Goal: Task Accomplishment & Management: Manage account settings

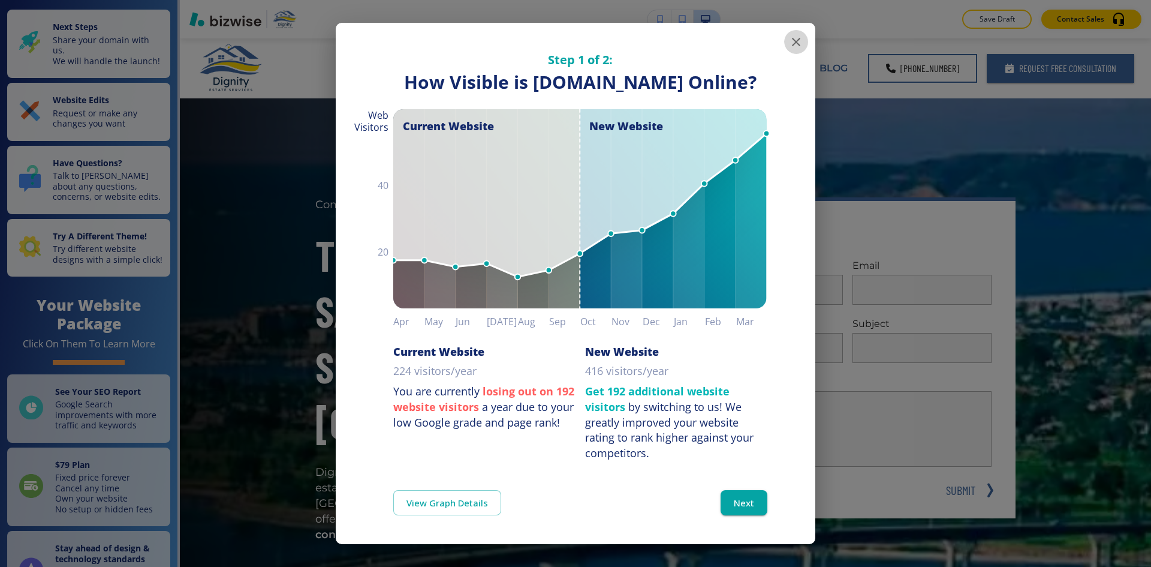
click at [784, 40] on button "button" at bounding box center [796, 42] width 24 height 24
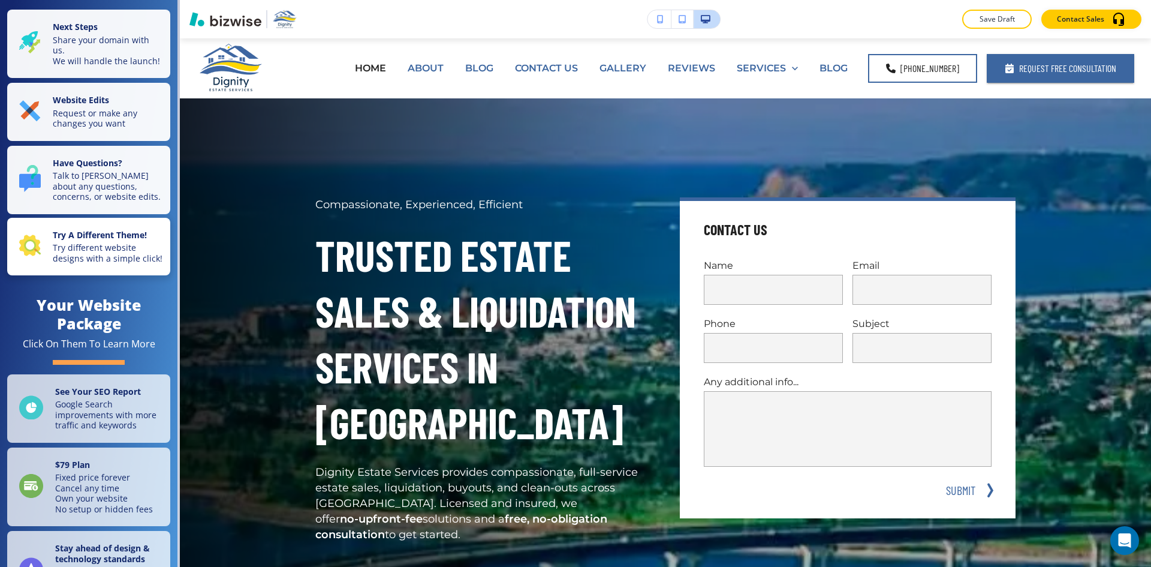
click at [115, 240] on strong "Try A Different Theme!" at bounding box center [100, 234] width 94 height 11
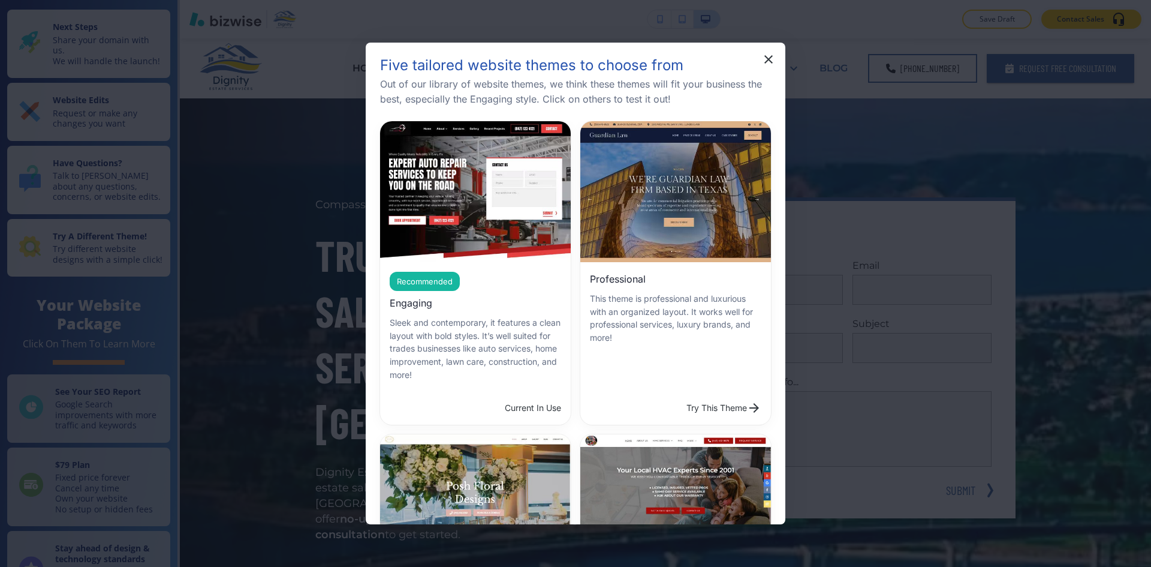
click at [682, 396] on button "Try This Theme" at bounding box center [724, 408] width 85 height 24
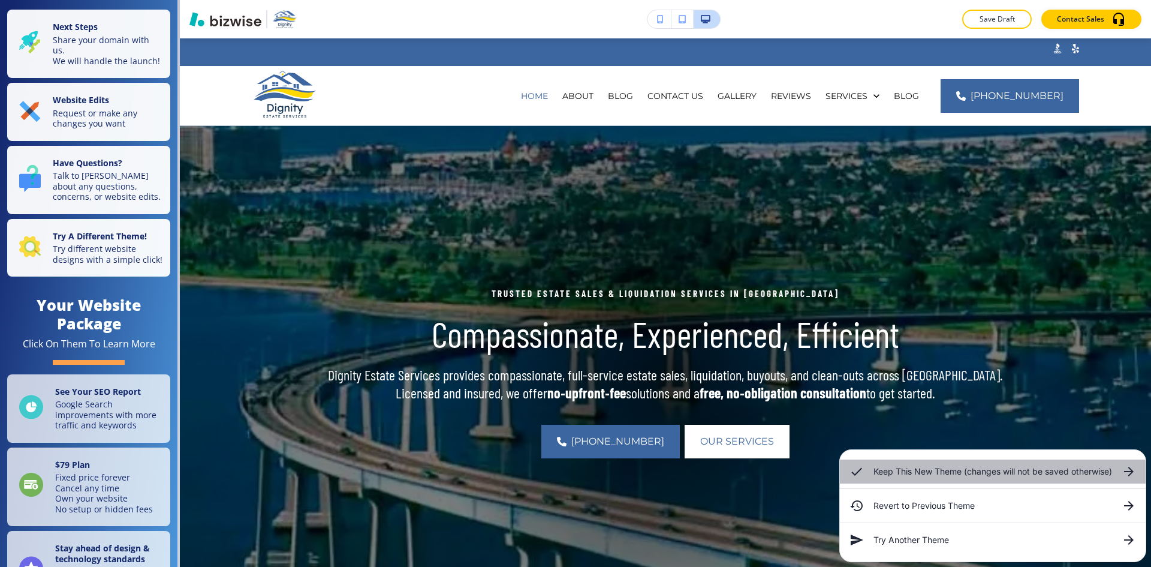
click at [951, 468] on h6 "Keep This New Theme (changes will not be saved otherwise)" at bounding box center [992, 471] width 239 height 13
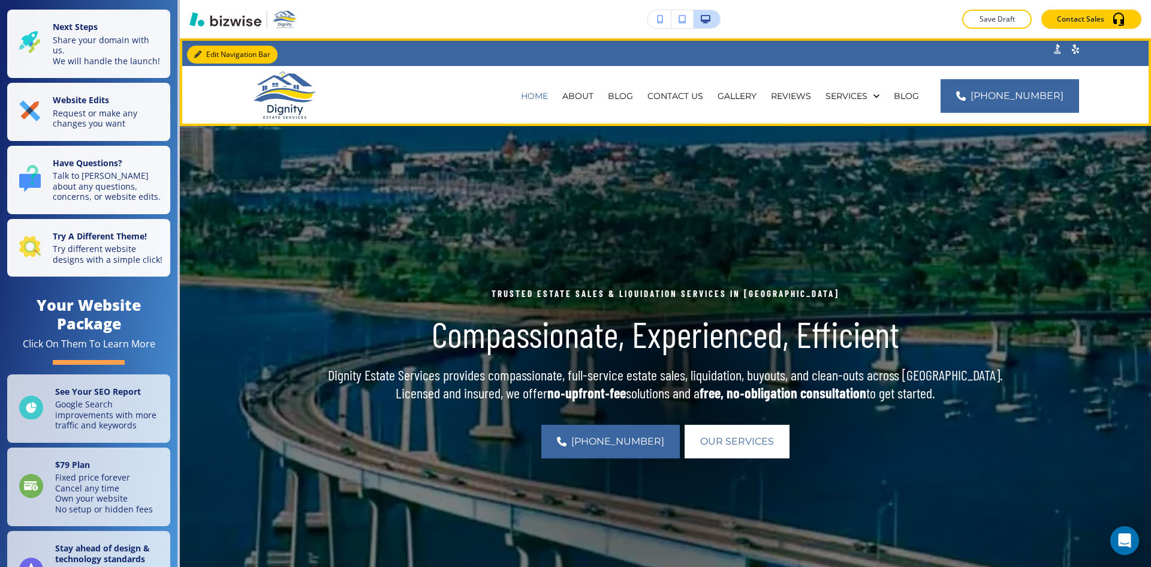
click at [203, 56] on button "Edit Navigation Bar" at bounding box center [232, 55] width 91 height 18
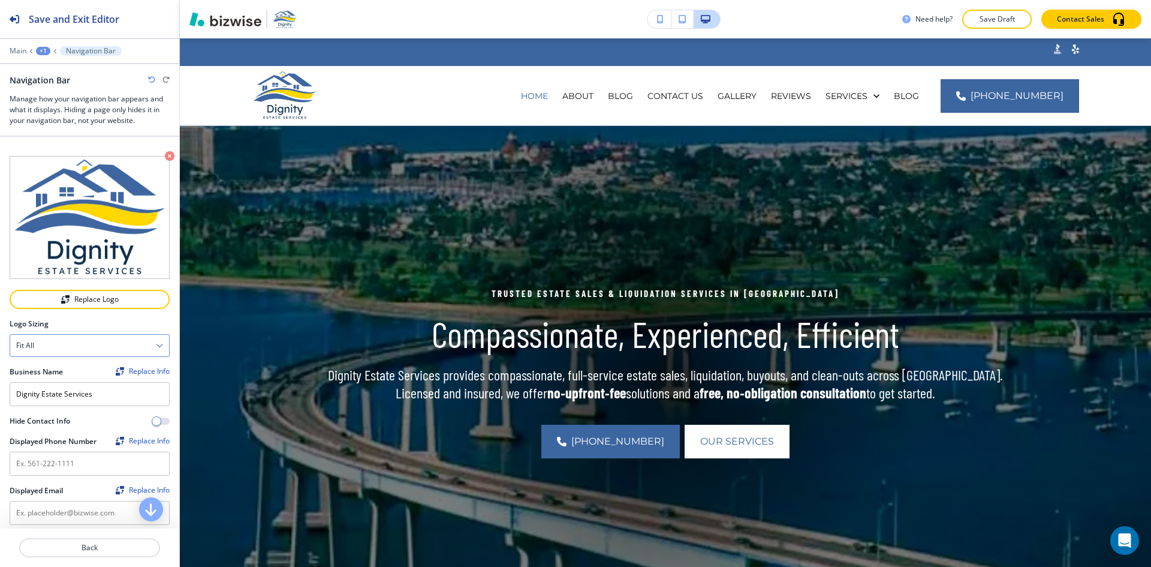
scroll to position [60, 0]
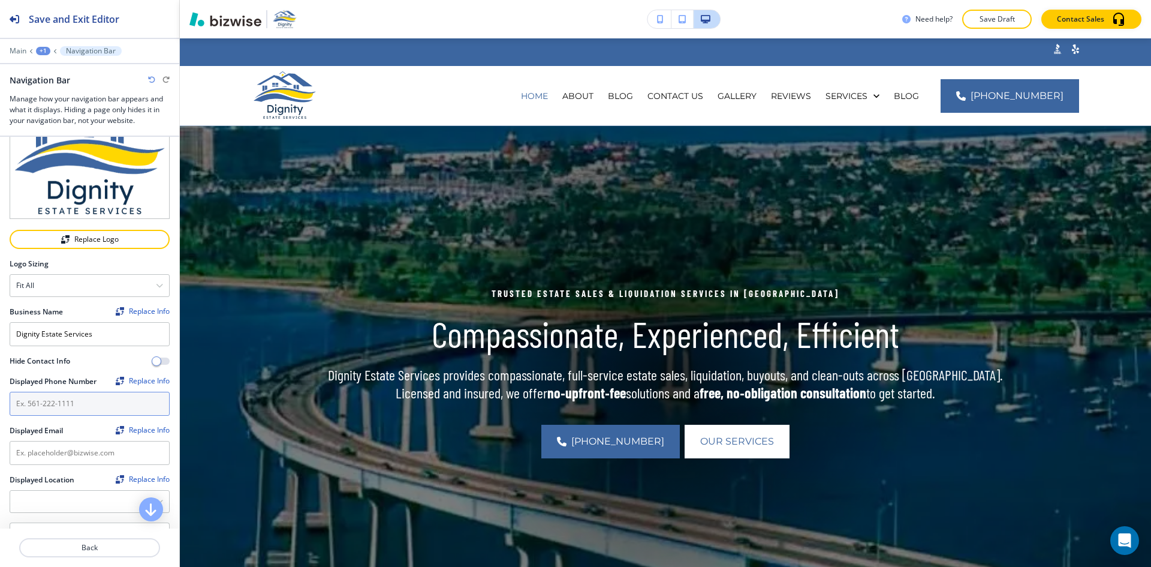
click at [85, 394] on input "text" at bounding box center [90, 403] width 160 height 24
paste input "[PHONE_NUMBER]"
type input "[PHONE_NUMBER]"
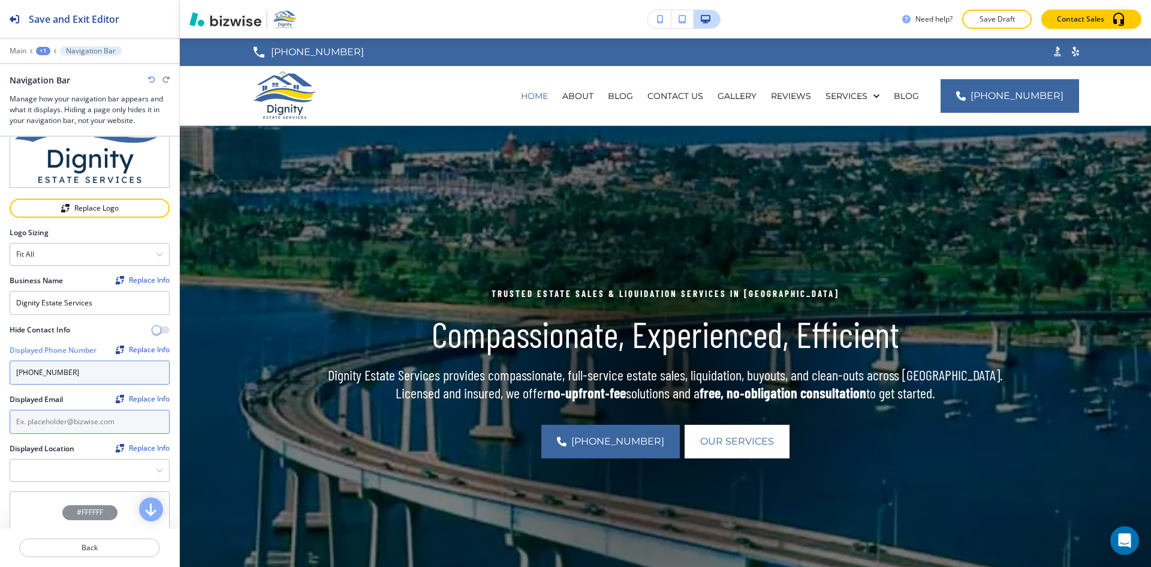
scroll to position [120, 0]
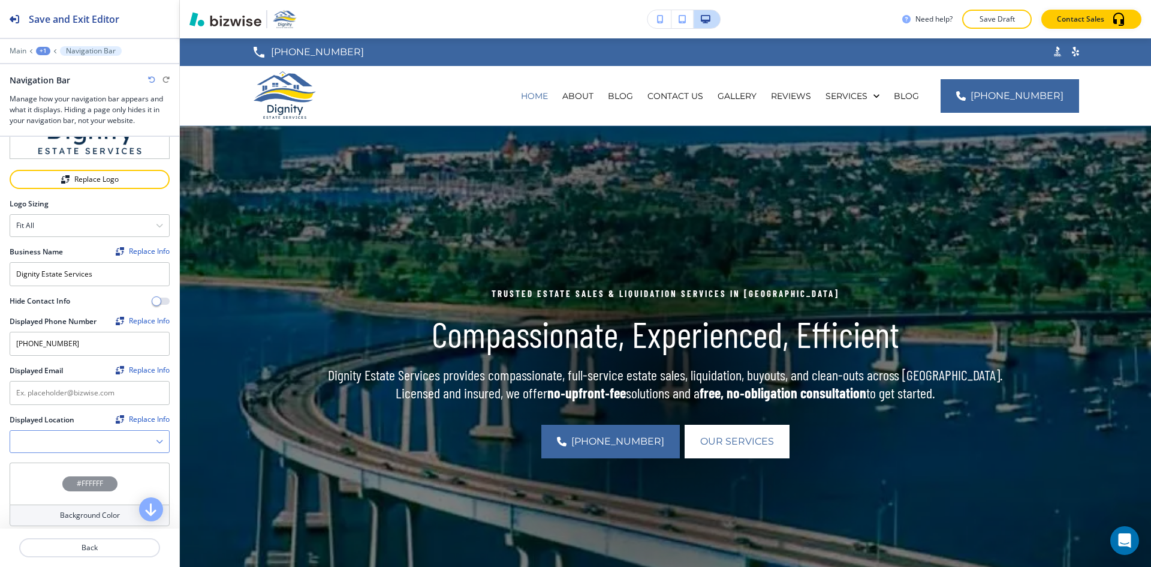
click at [90, 434] on Location "Manual Input" at bounding box center [83, 441] width 146 height 20
paste Location "[GEOGRAPHIC_DATA], [US_STATE]"
click at [110, 434] on Location "[GEOGRAPHIC_DATA], [US_STATE]" at bounding box center [76, 441] width 133 height 20
click at [156, 438] on icon "button" at bounding box center [159, 441] width 7 height 7
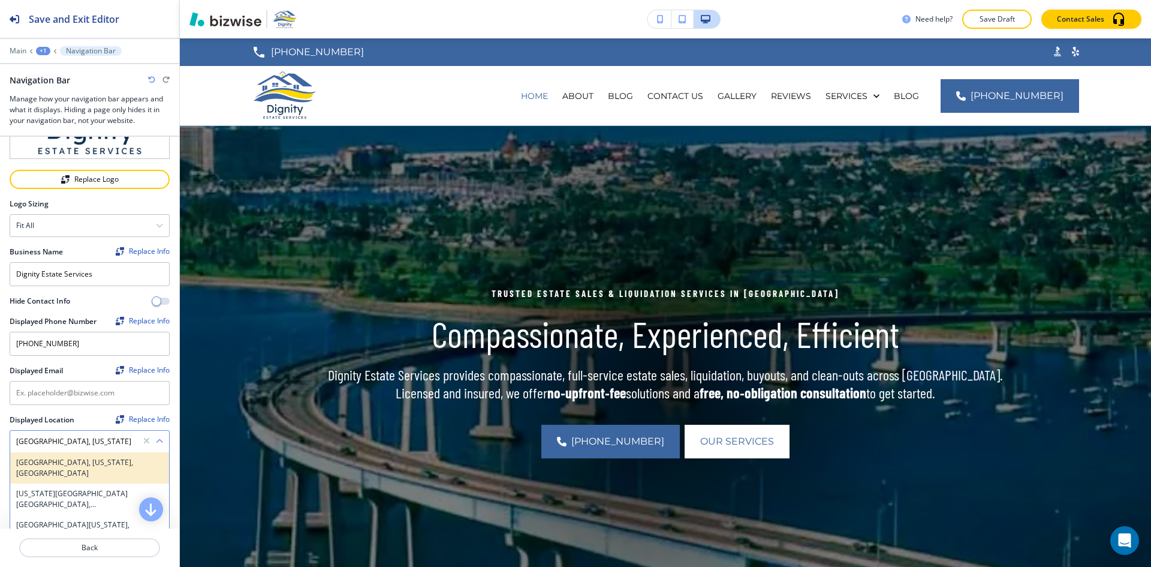
click at [94, 457] on h4 "[GEOGRAPHIC_DATA], [US_STATE], [GEOGRAPHIC_DATA]" at bounding box center [89, 468] width 147 height 22
type Location "[GEOGRAPHIC_DATA], [US_STATE], [GEOGRAPHIC_DATA]"
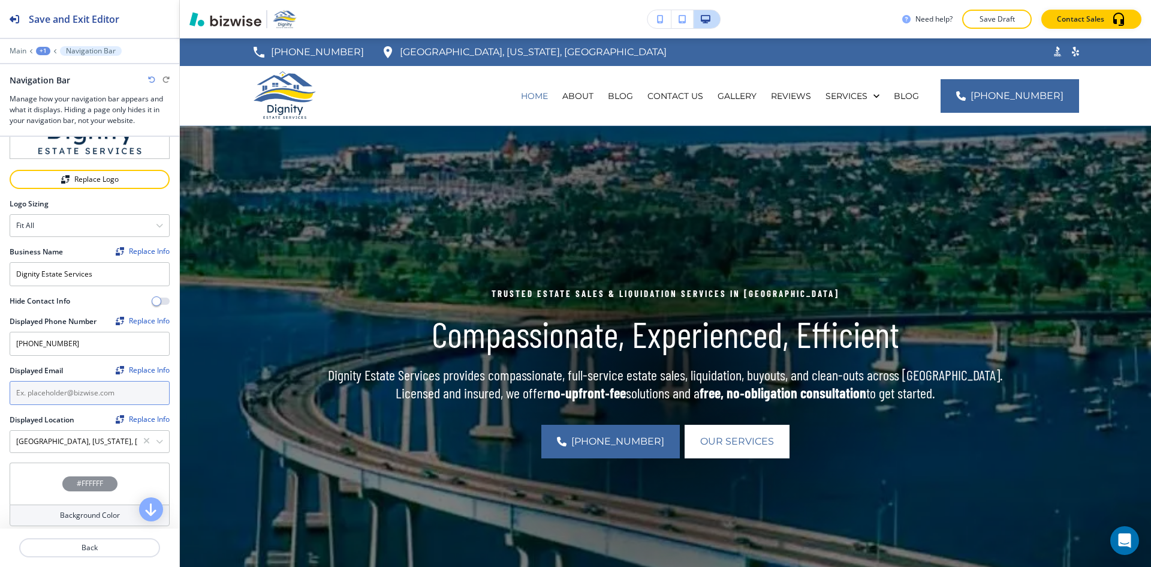
click at [101, 387] on input "text" at bounding box center [90, 393] width 160 height 24
paste input "[EMAIL_ADDRESS][DOMAIN_NAME]"
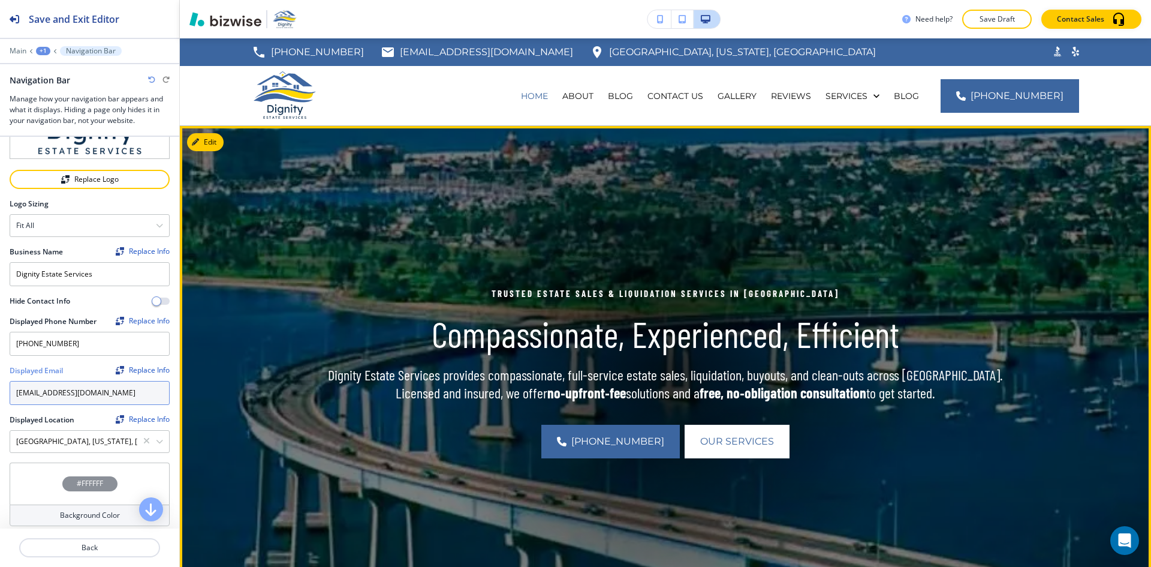
type input "[EMAIL_ADDRESS][DOMAIN_NAME]"
click at [243, 379] on img at bounding box center [665, 372] width 971 height 492
click at [208, 145] on button "Edit This Section" at bounding box center [227, 142] width 81 height 18
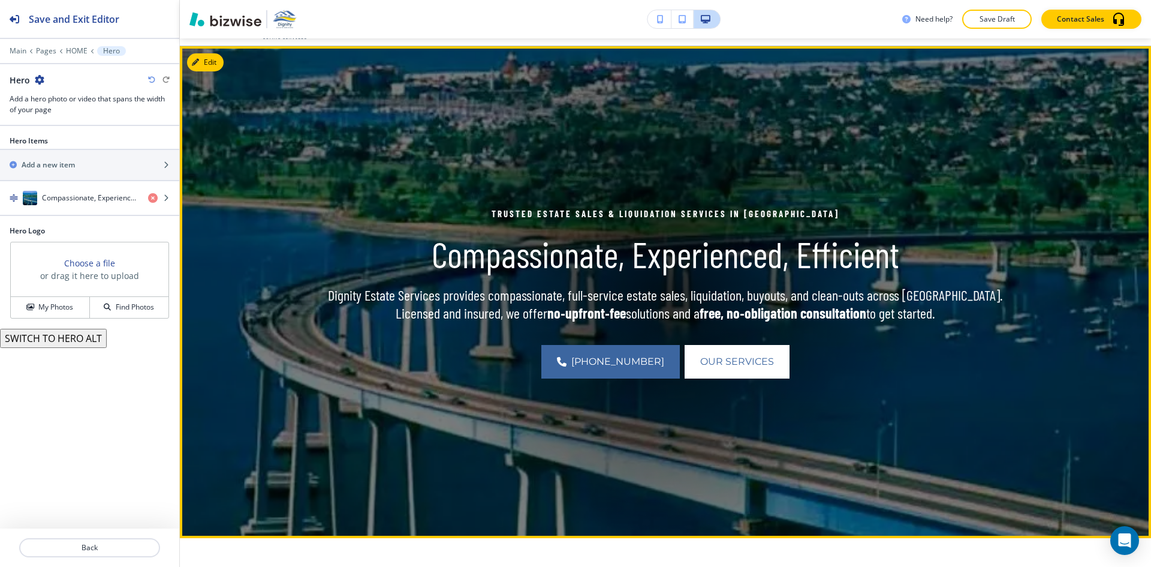
scroll to position [88, 0]
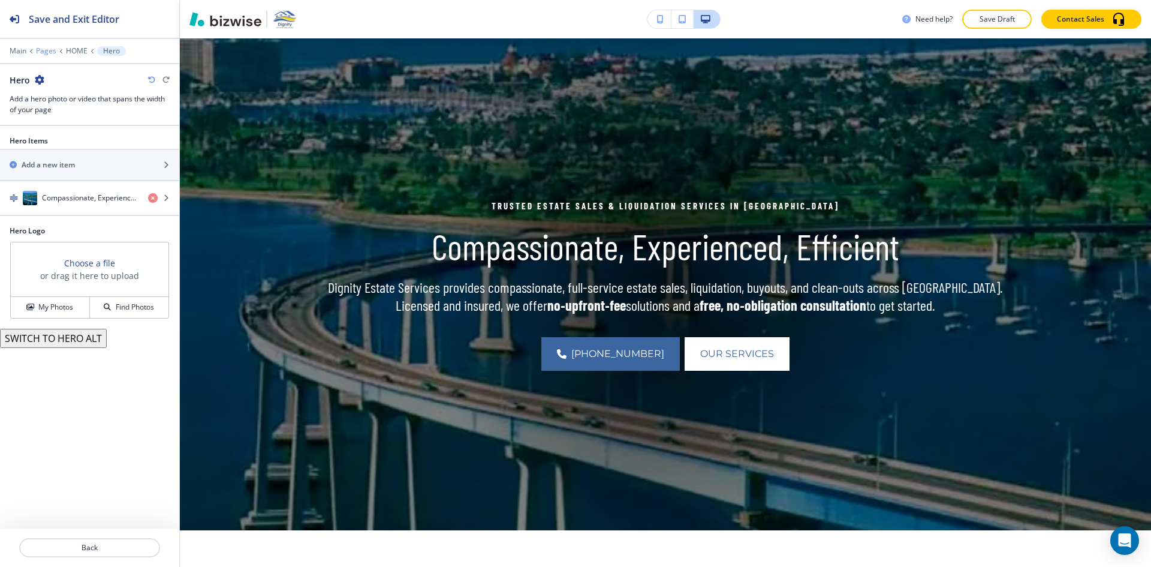
click at [40, 50] on p "Pages" at bounding box center [46, 51] width 20 height 8
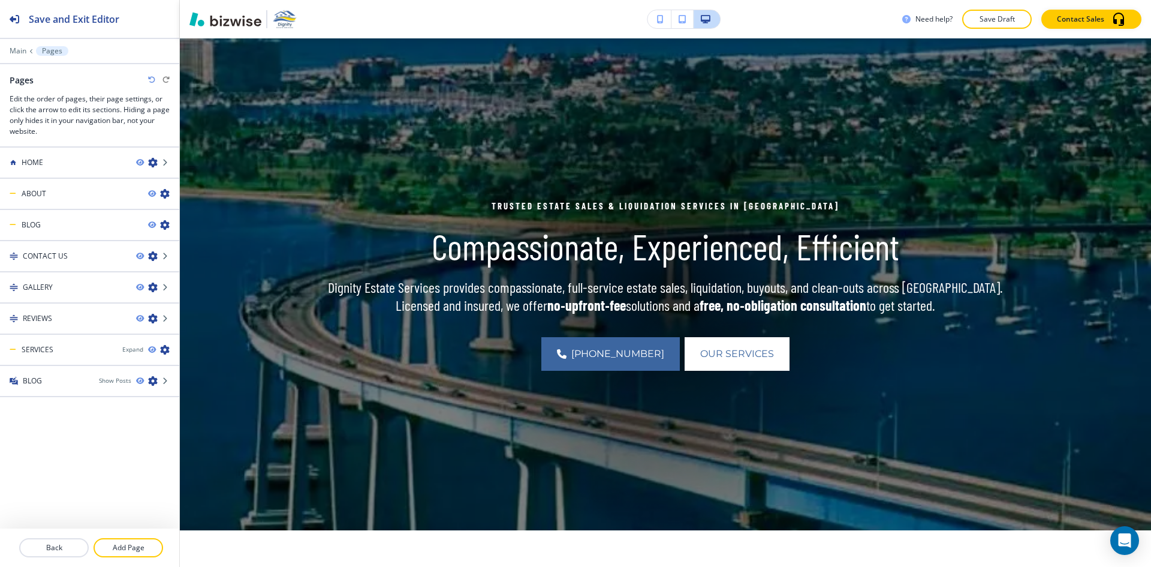
click at [19, 51] on p "Main" at bounding box center [18, 51] width 17 height 8
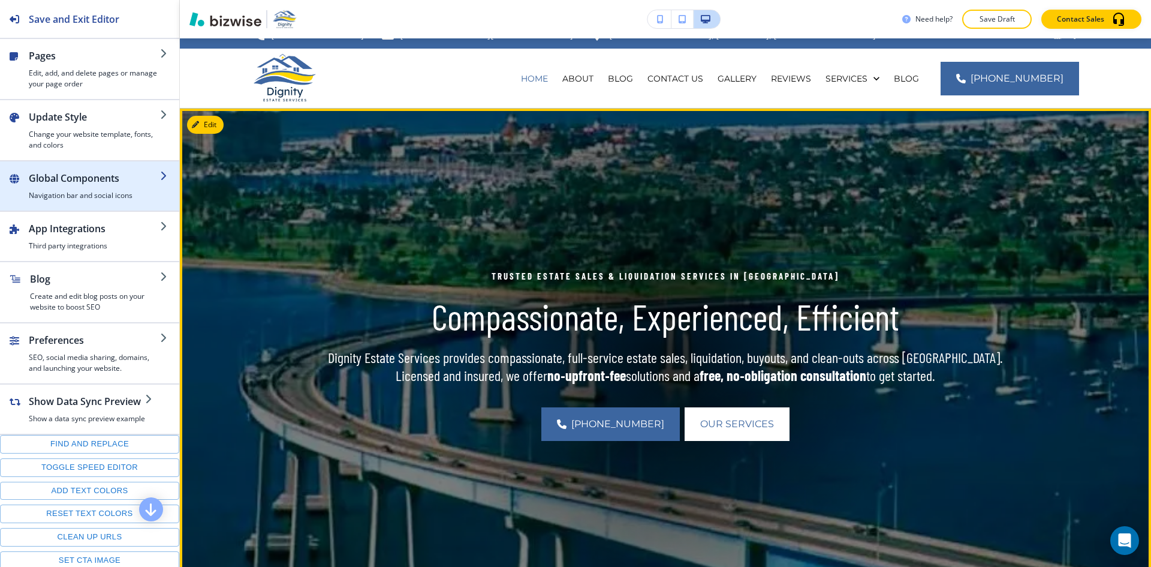
scroll to position [0, 0]
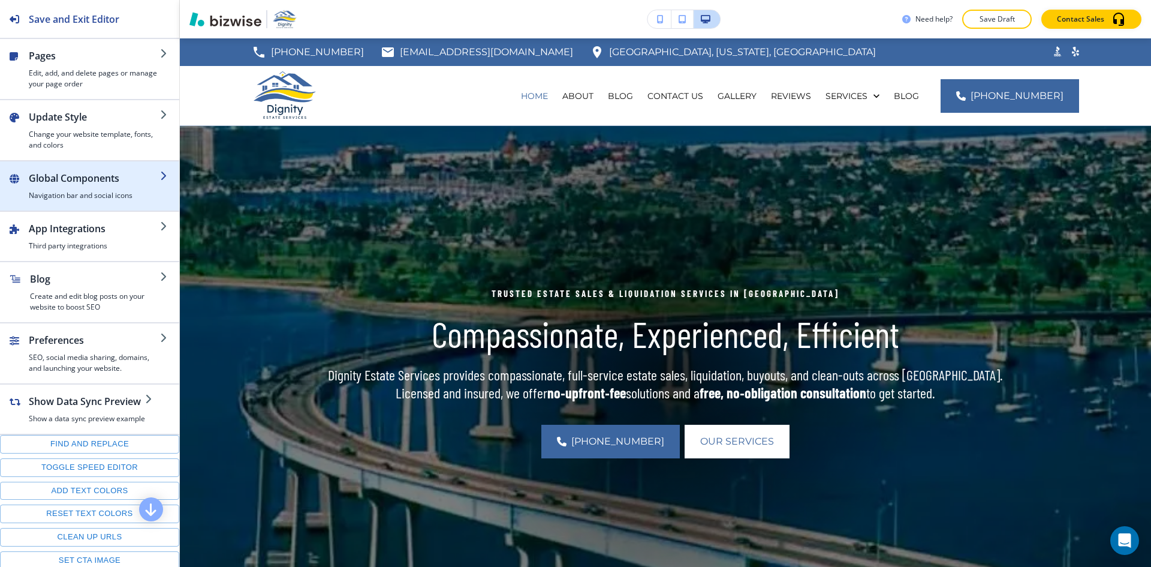
click at [75, 183] on h2 "Global Components" at bounding box center [94, 178] width 131 height 14
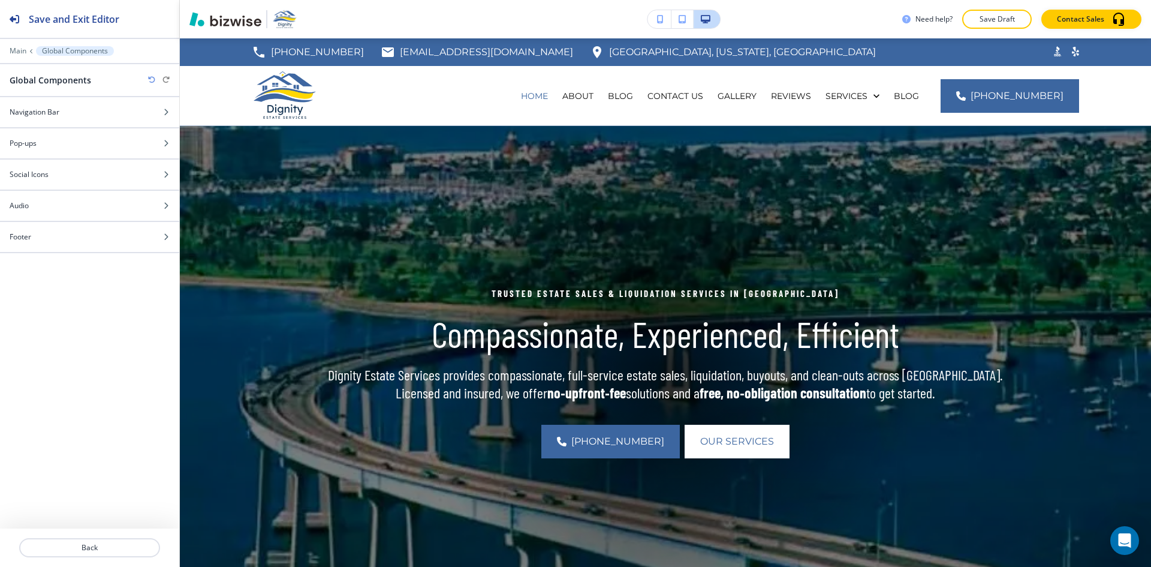
click at [9, 46] on div at bounding box center [89, 42] width 179 height 7
click at [16, 50] on p "Main" at bounding box center [18, 51] width 17 height 8
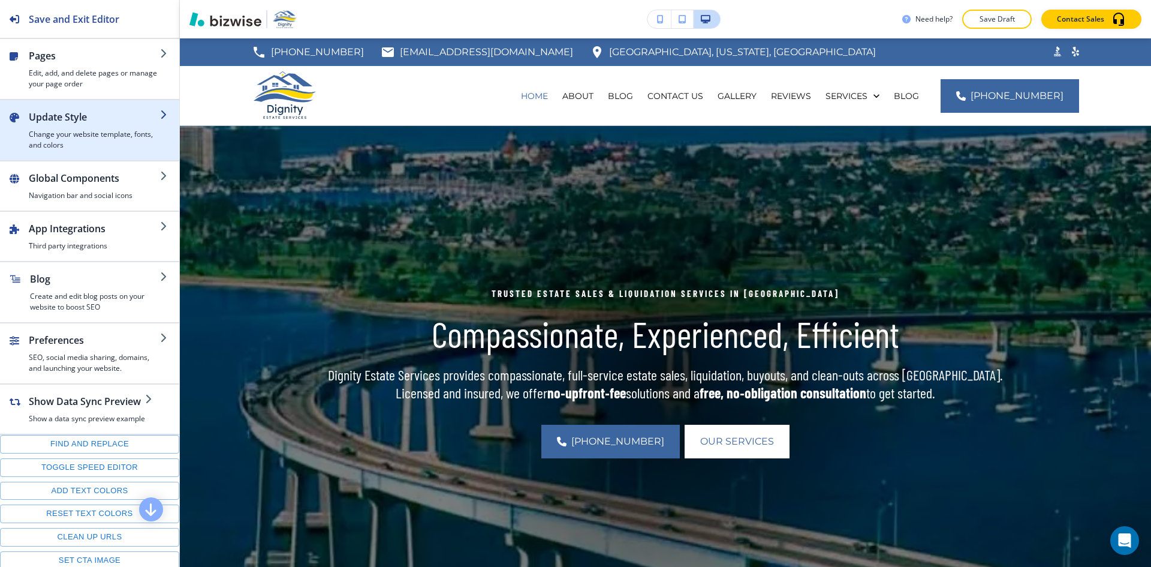
click at [89, 144] on h4 "Change your website template, fonts, and colors" at bounding box center [94, 140] width 131 height 22
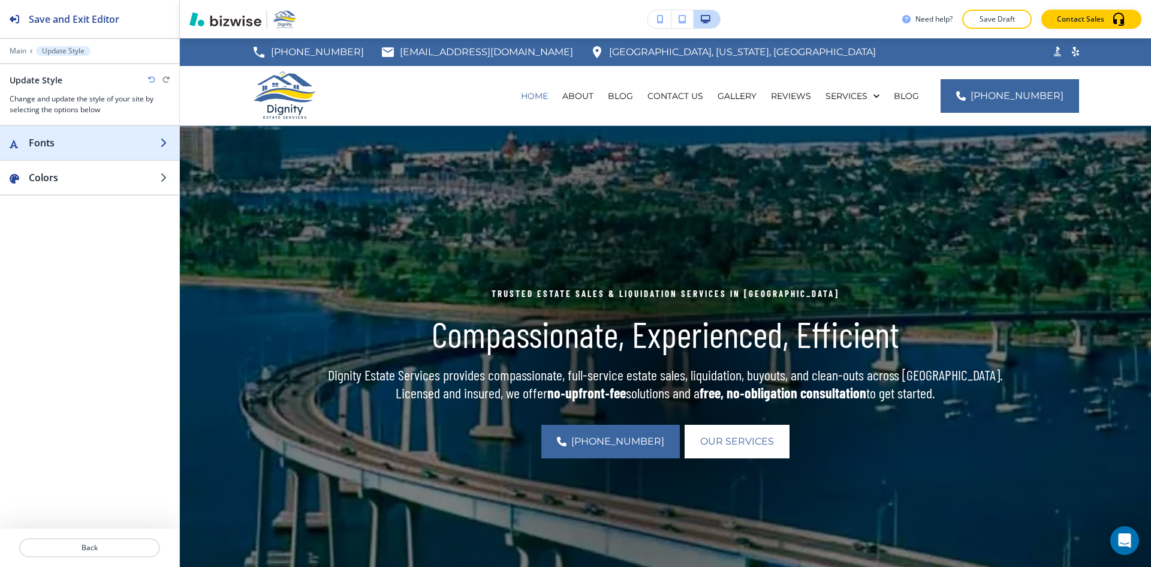
click at [90, 148] on h2 "Fonts" at bounding box center [94, 142] width 131 height 14
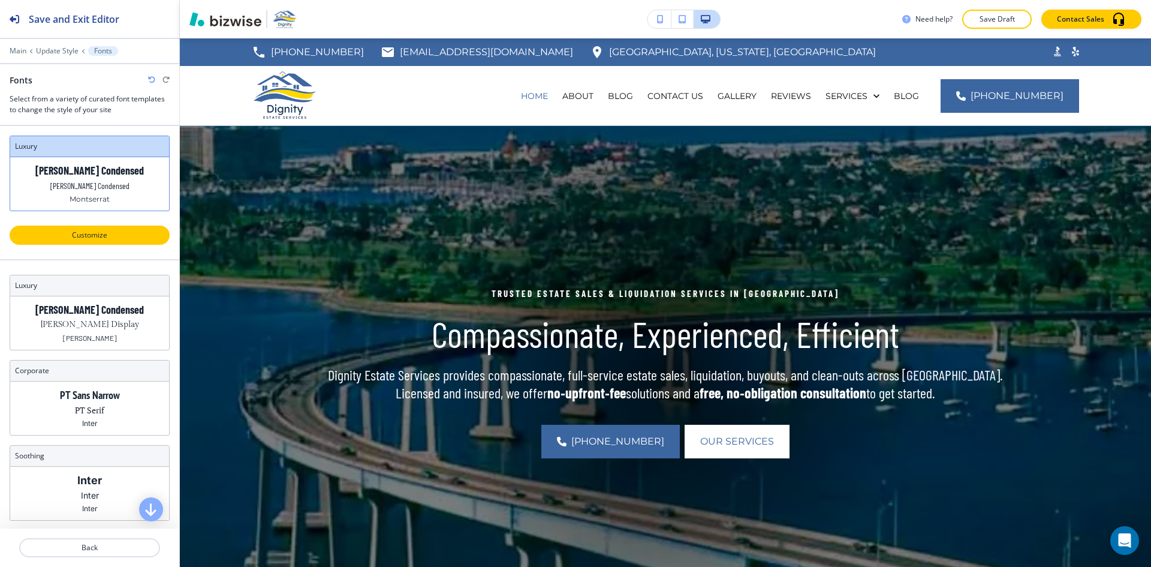
click at [105, 234] on p "Customize" at bounding box center [89, 235] width 129 height 11
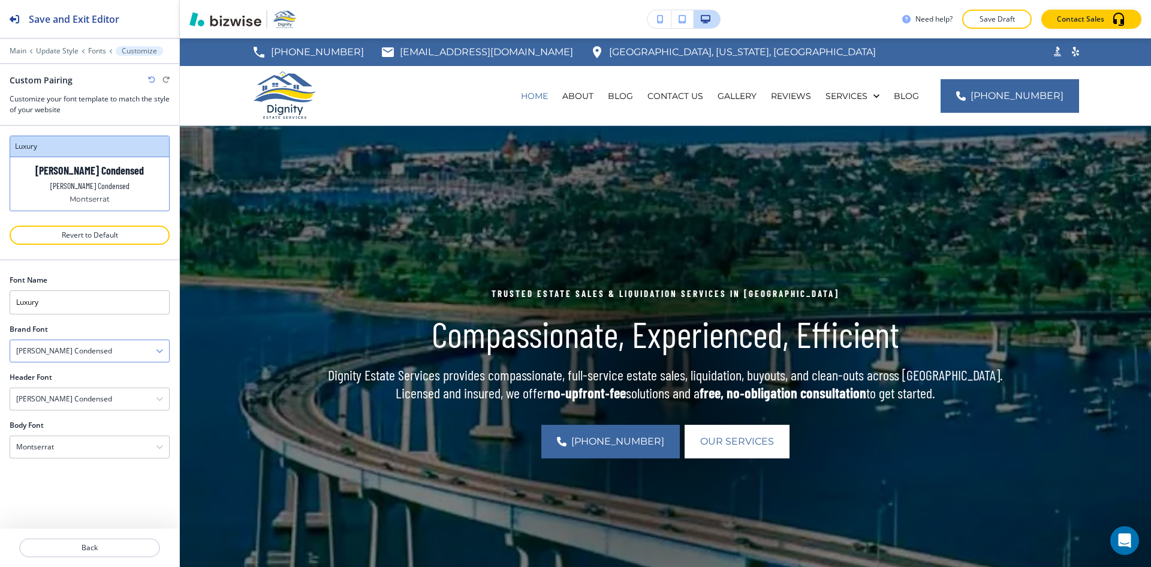
click at [80, 345] on div "[PERSON_NAME] Condensed" at bounding box center [89, 351] width 159 height 22
click at [71, 472] on h4 "Poppins" at bounding box center [89, 477] width 147 height 11
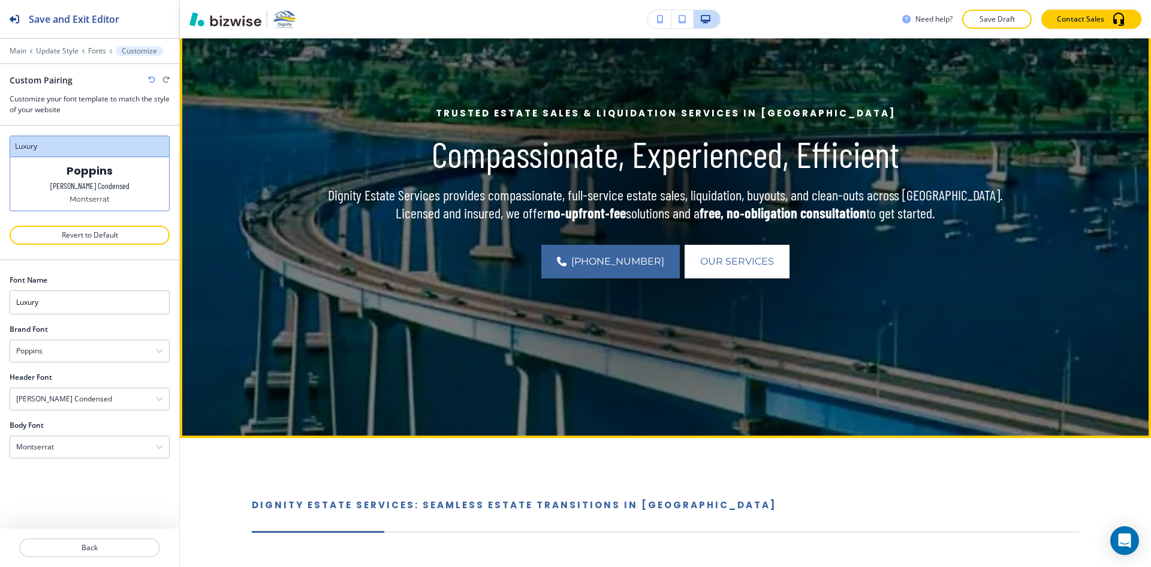
scroll to position [0, 0]
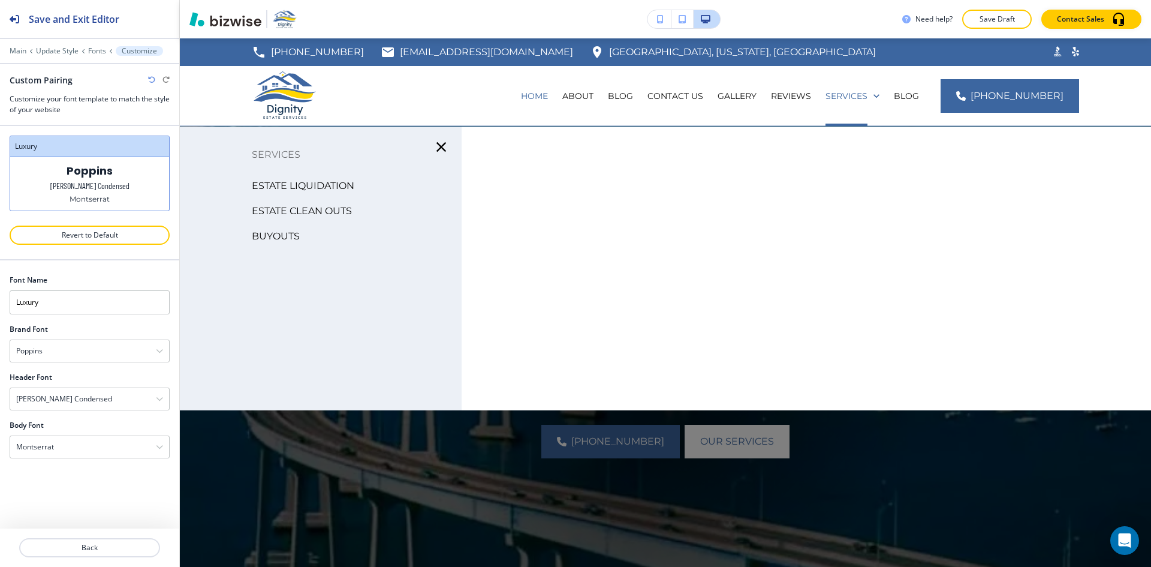
drag, startPoint x: 1011, startPoint y: 17, endPoint x: 992, endPoint y: 25, distance: 21.3
click at [1011, 16] on p "Save Draft" at bounding box center [997, 19] width 38 height 11
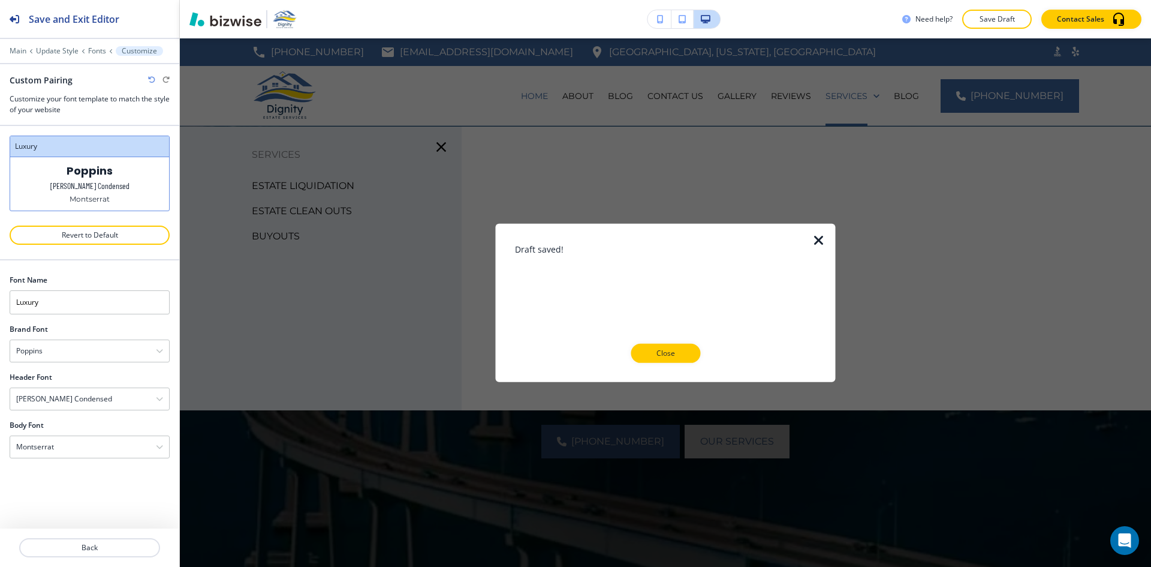
click at [653, 354] on p "Close" at bounding box center [665, 353] width 38 height 11
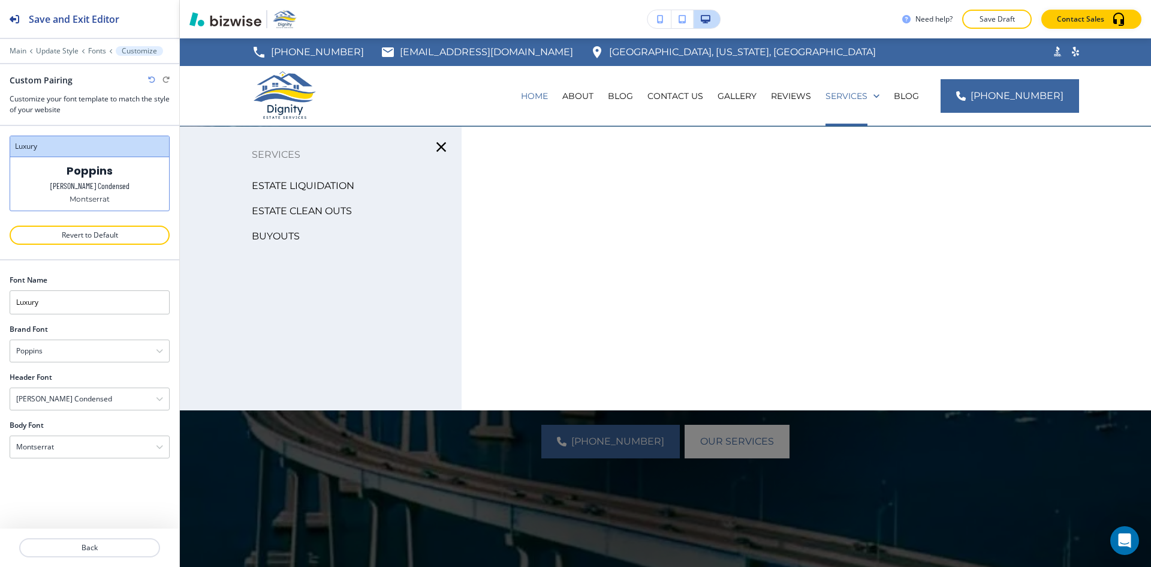
drag, startPoint x: 440, startPoint y: 144, endPoint x: 452, endPoint y: 218, distance: 74.1
click at [440, 144] on icon "button" at bounding box center [441, 146] width 17 height 17
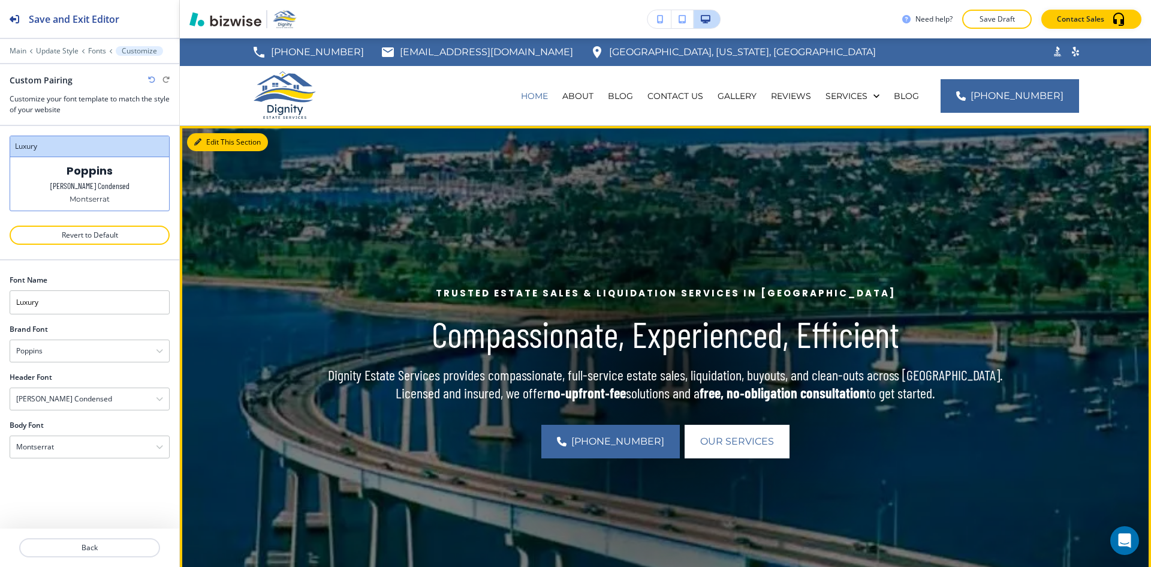
click at [203, 149] on button "Edit This Section" at bounding box center [227, 142] width 81 height 18
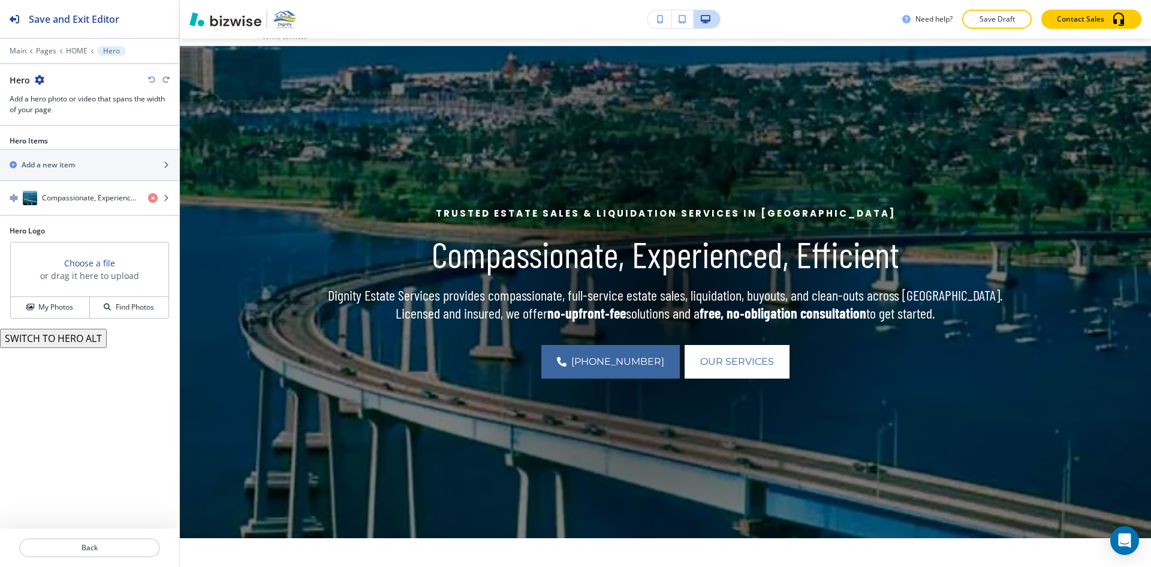
scroll to position [88, 0]
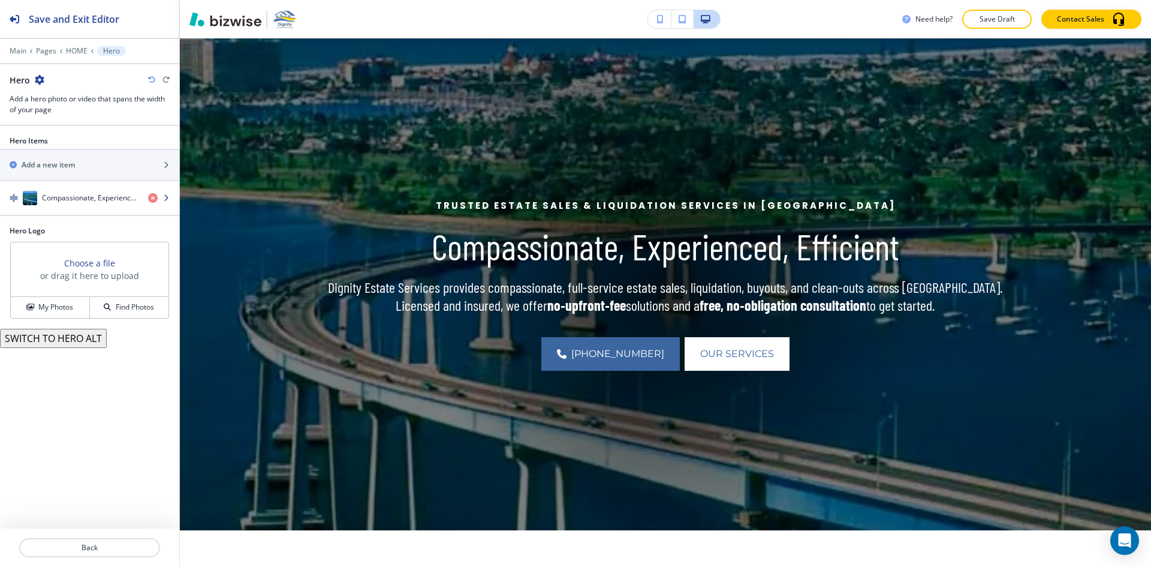
click at [110, 208] on div "button" at bounding box center [89, 210] width 179 height 10
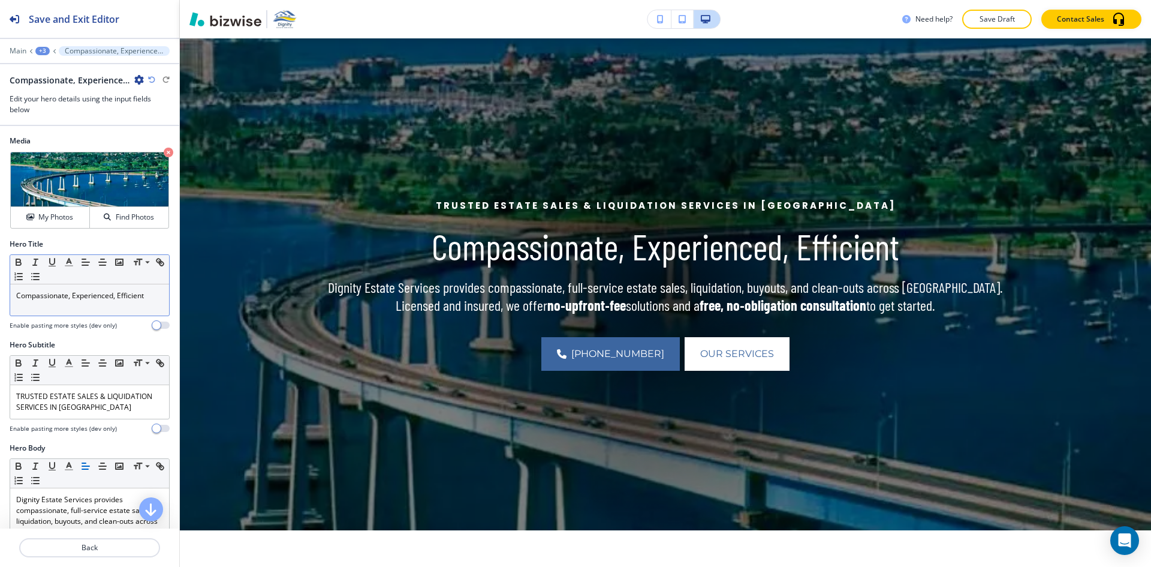
click at [81, 295] on p "Compassionate, Experienced, Efficient" at bounding box center [89, 295] width 147 height 11
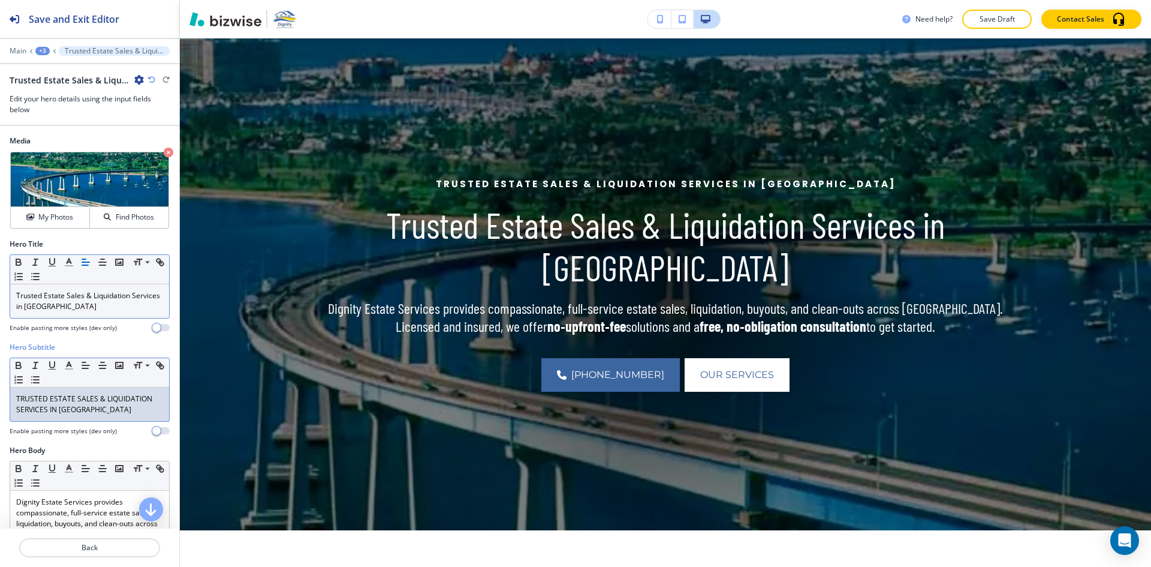
click at [71, 403] on p "TRUSTED ESTATE SALES & LIQUIDATION SERVICES IN [GEOGRAPHIC_DATA]" at bounding box center [89, 404] width 147 height 22
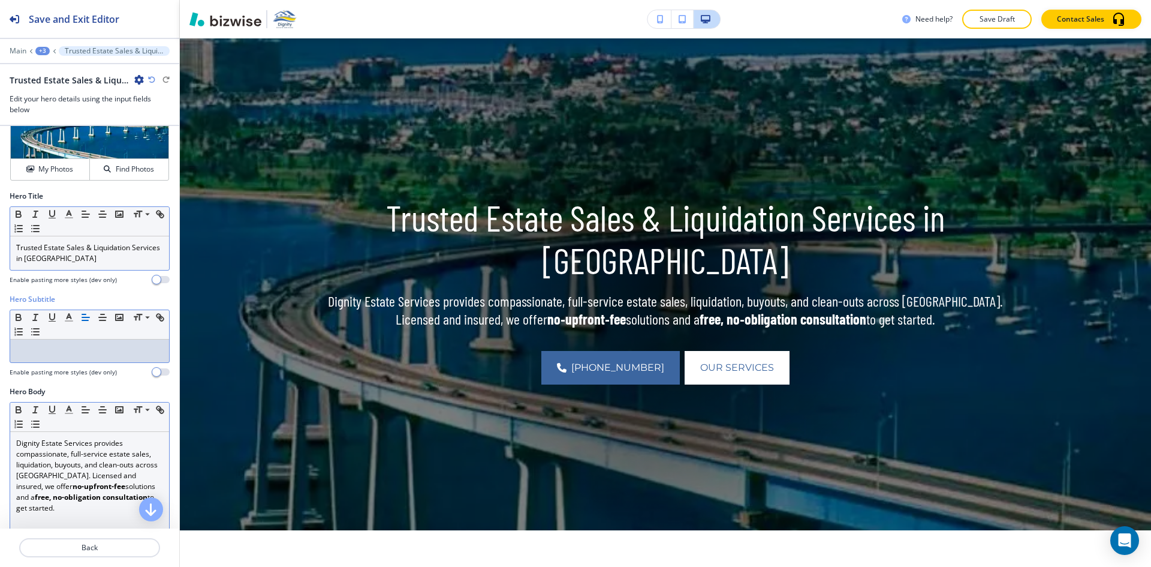
scroll to position [120, 0]
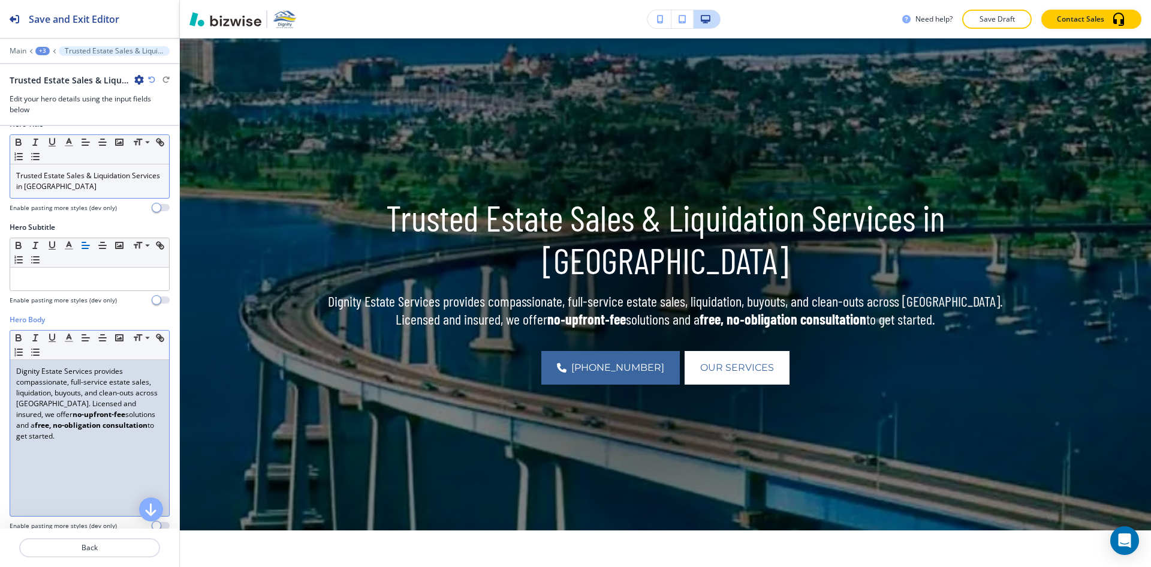
click at [49, 448] on div "Dignity Estate Services provides compassionate, full-service estate sales, liqu…" at bounding box center [89, 438] width 159 height 156
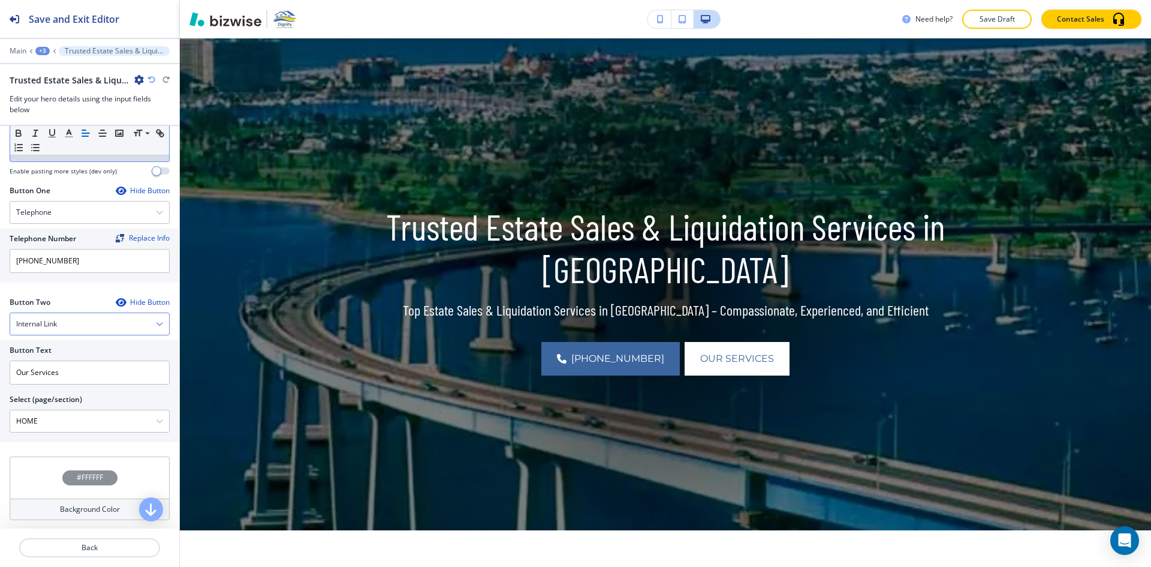
scroll to position [475, 0]
click at [66, 373] on input "Our Services" at bounding box center [90, 371] width 160 height 24
click at [66, 374] on input "Our Services" at bounding box center [90, 371] width 160 height 24
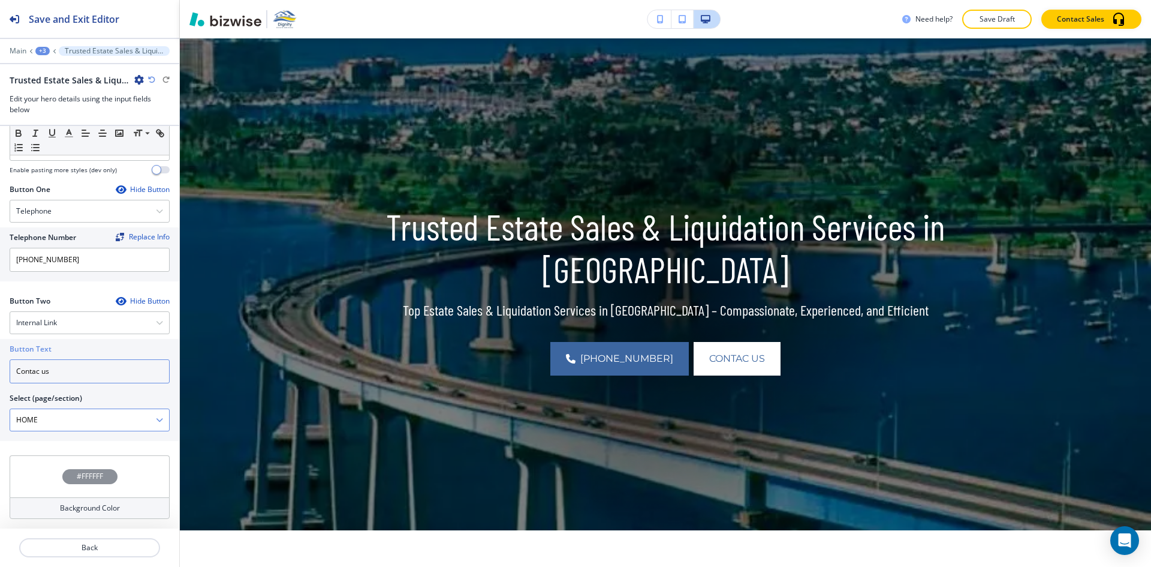
type input "Contac us"
click at [44, 421] on \(page\/section\) "HOME" at bounding box center [83, 419] width 146 height 20
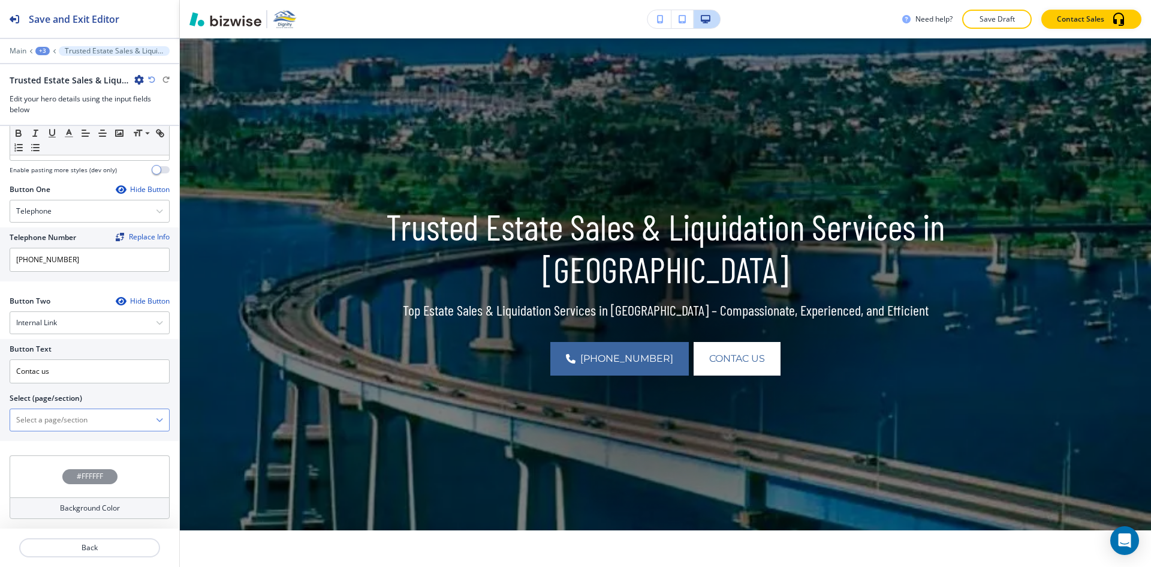
click at [44, 422] on \(page\/section\) "Manual Input" at bounding box center [83, 419] width 146 height 20
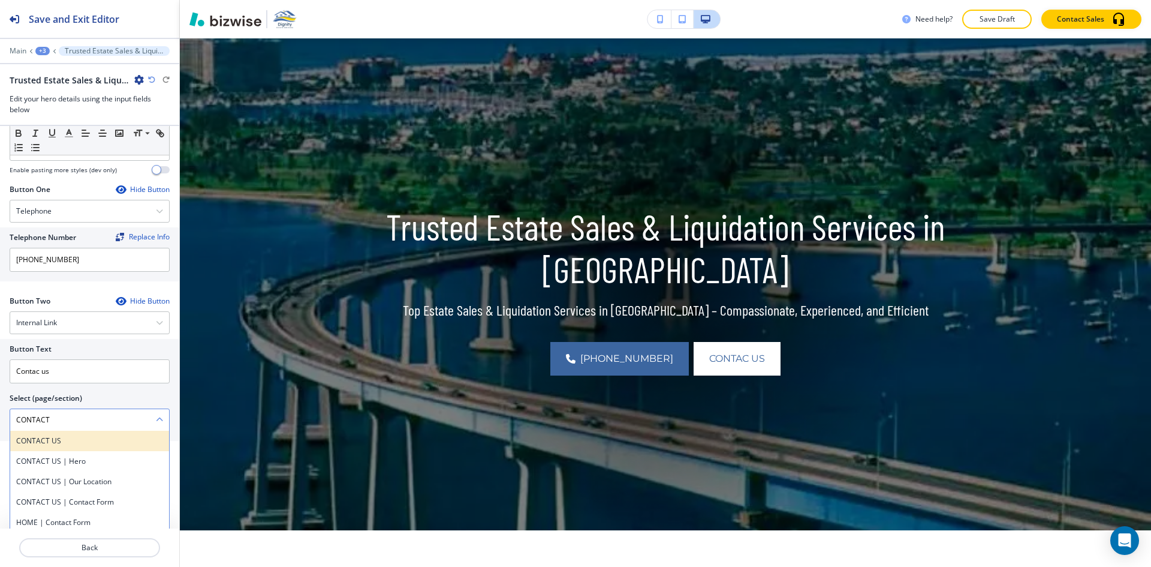
click at [54, 441] on h4 "CONTACT US" at bounding box center [89, 440] width 147 height 11
type \(page\/section\) "CONTACT US"
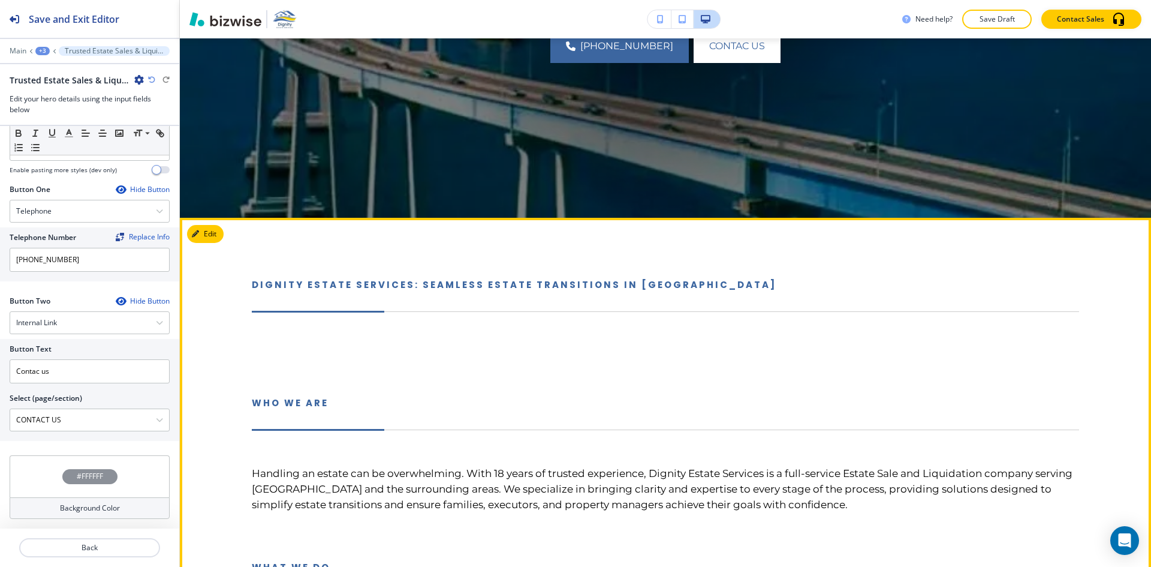
scroll to position [447, 0]
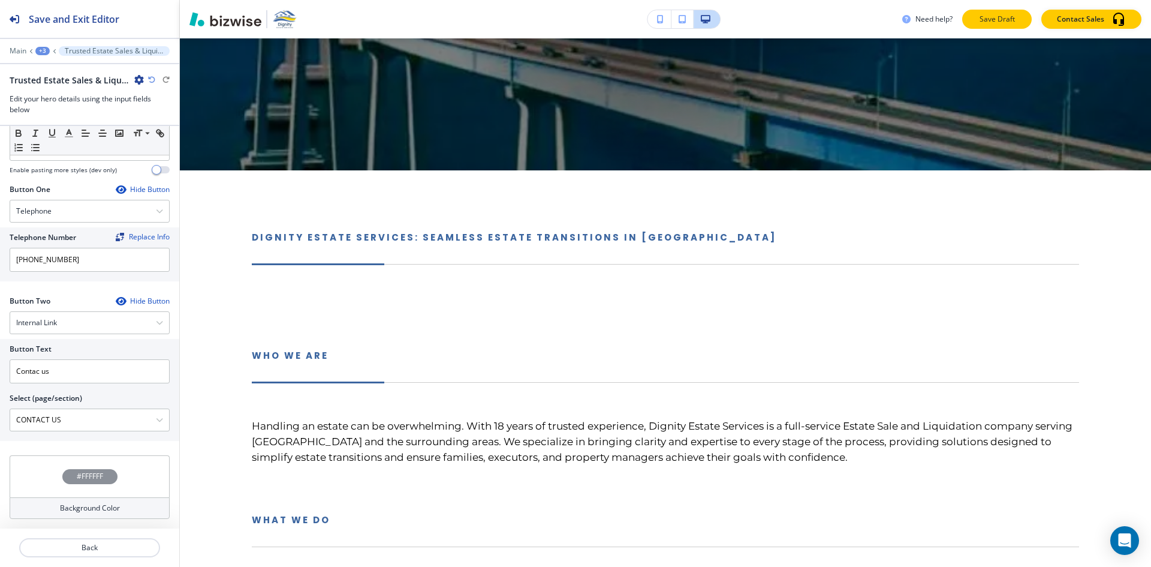
click at [997, 20] on p "Save Draft" at bounding box center [997, 19] width 38 height 11
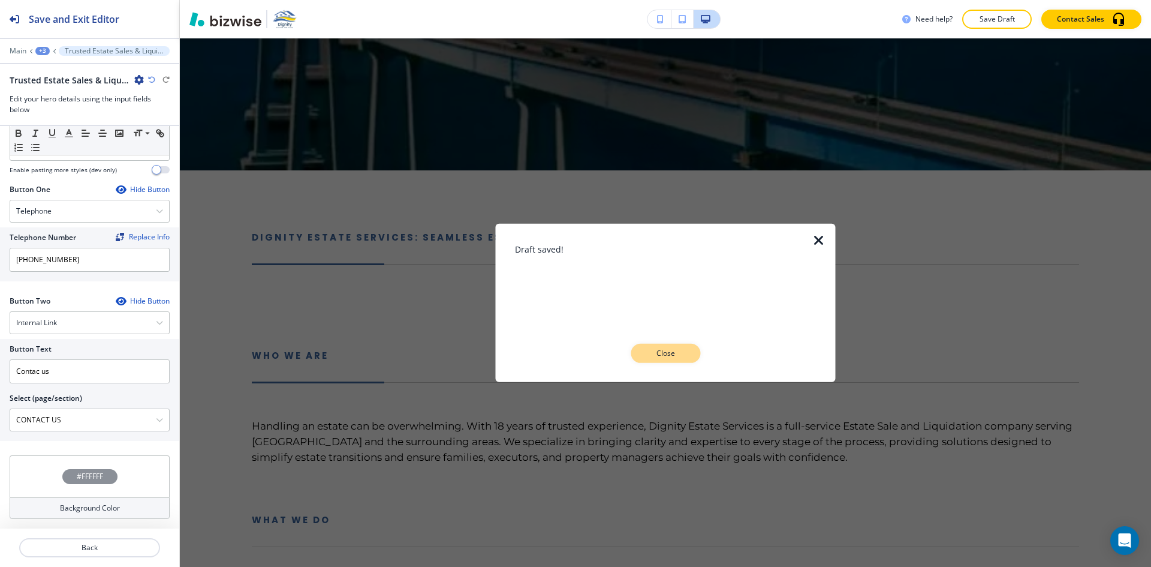
click at [691, 358] on button "Close" at bounding box center [666, 353] width 70 height 19
